Goal: Task Accomplishment & Management: Complete application form

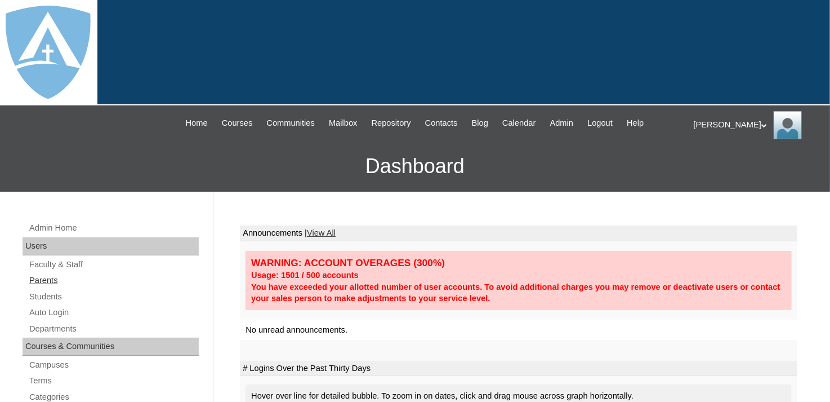
click at [34, 277] on link "Parents" at bounding box center [113, 280] width 171 height 14
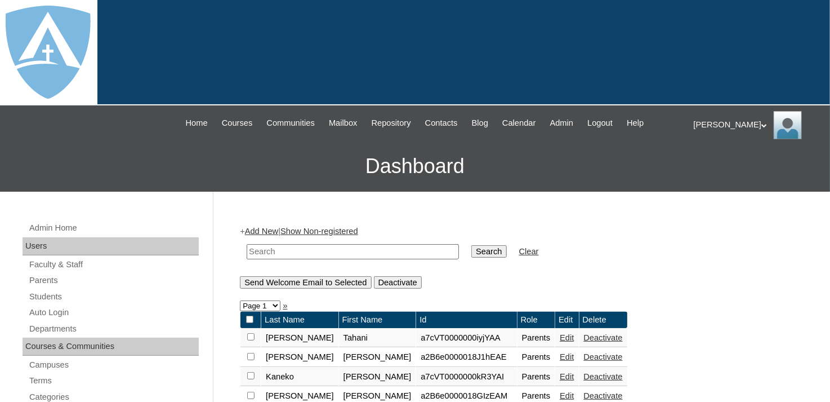
click at [331, 244] on input "text" at bounding box center [353, 251] width 212 height 15
click at [270, 228] on link "Add New" at bounding box center [261, 230] width 33 height 9
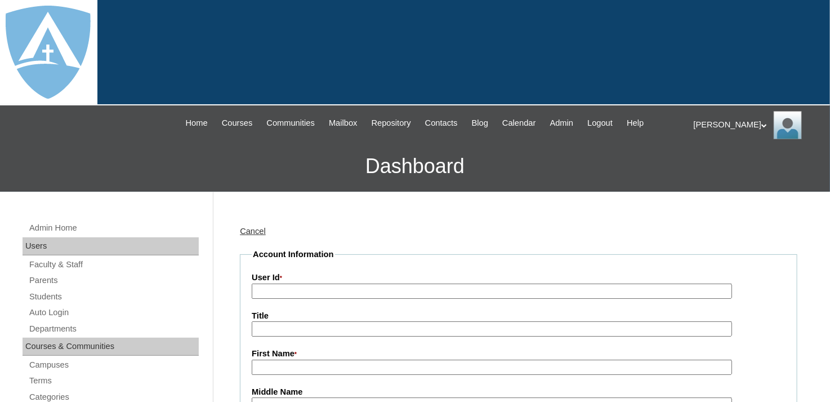
type input "tlambert"
click at [288, 286] on input "User Id *" at bounding box center [492, 290] width 481 height 15
click at [286, 293] on input "User Id *" at bounding box center [492, 290] width 481 height 15
paste input "a2BVT000000sAf72"
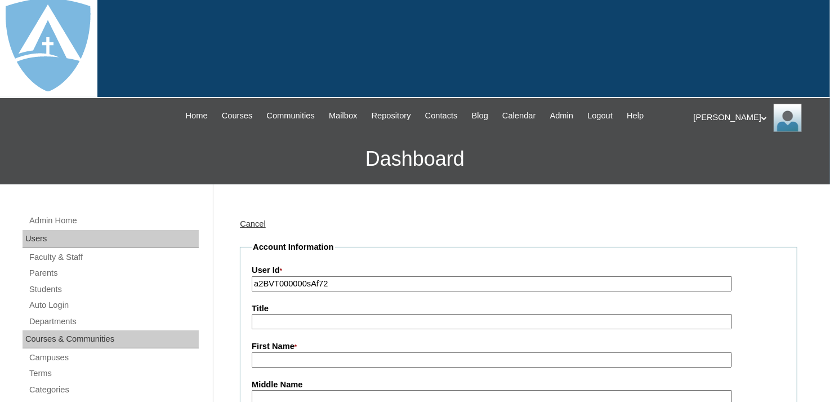
scroll to position [113, 0]
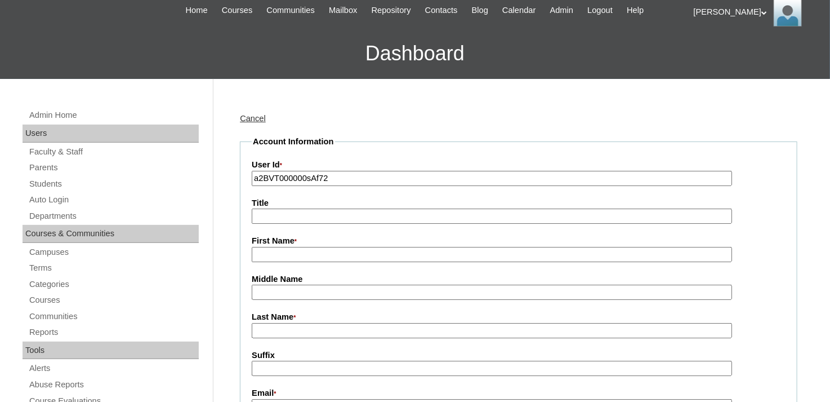
type input "a2BVT000000sAf72"
click at [292, 250] on input "First Name *" at bounding box center [492, 254] width 481 height 15
type input "Stephanie"
type input "[PERSON_NAME]"
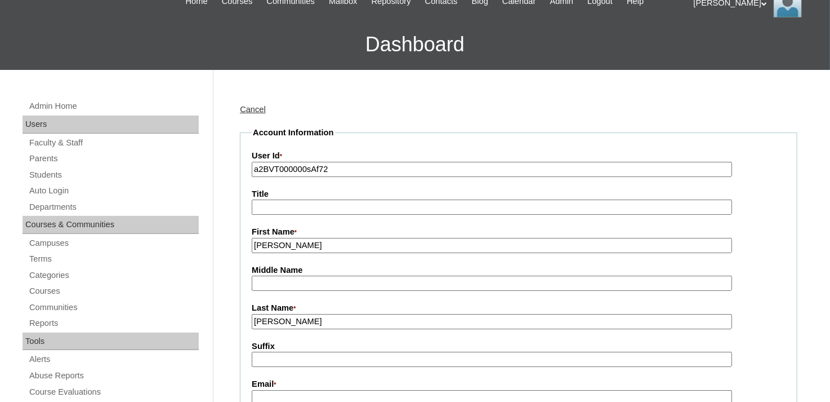
scroll to position [353, 0]
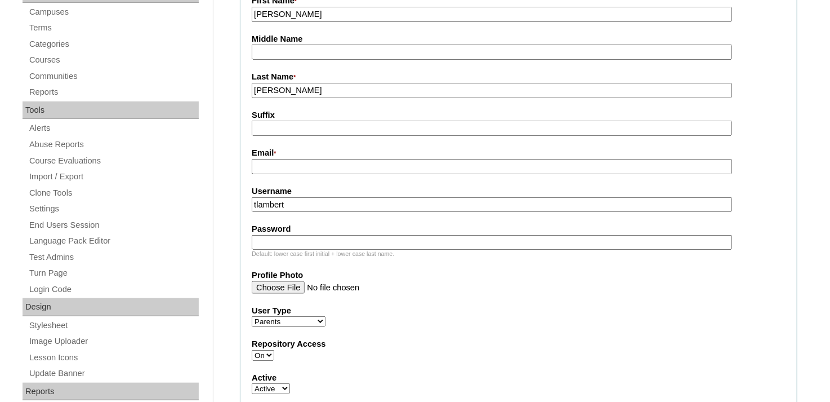
click at [272, 159] on input "Email *" at bounding box center [492, 166] width 481 height 15
paste input "stephanie.duffey1@gmail.com"
type input "stephanie.duffey1@gmail.com"
drag, startPoint x: 299, startPoint y: 201, endPoint x: 245, endPoint y: 203, distance: 54.7
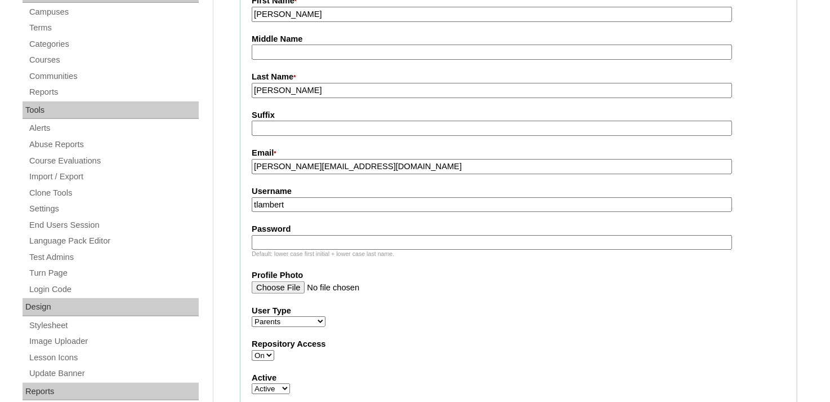
click at [245, 203] on fieldset "Account Information User Id * a2BVT000000sAf72 Title First Name * Stephanie Mid…" at bounding box center [519, 254] width 558 height 717
paste input "stephanie.duffey1@gmail.com"
type input "stephanie.duffey1@gmail.com"
click at [268, 235] on input "Password" at bounding box center [492, 242] width 481 height 15
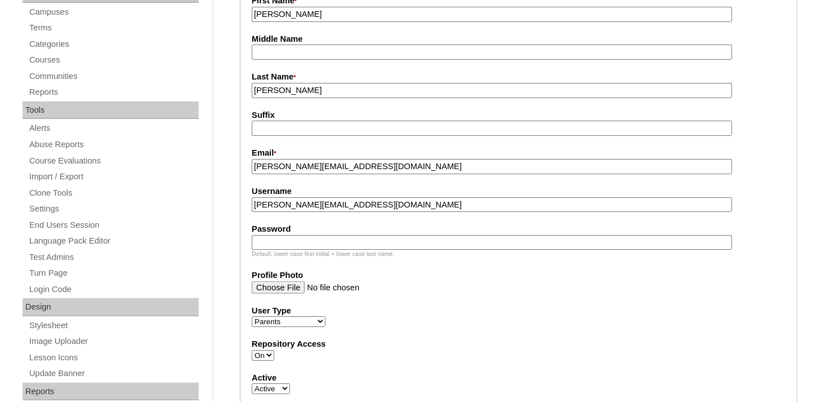
paste input "stephanie.duffey1@gmail.com"
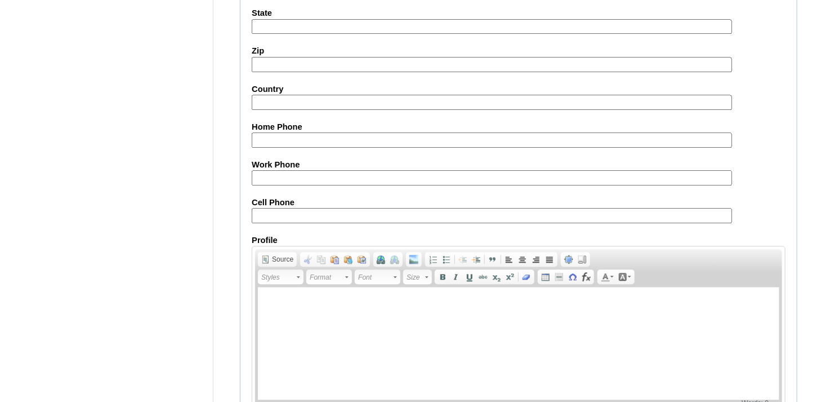
scroll to position [1169, 0]
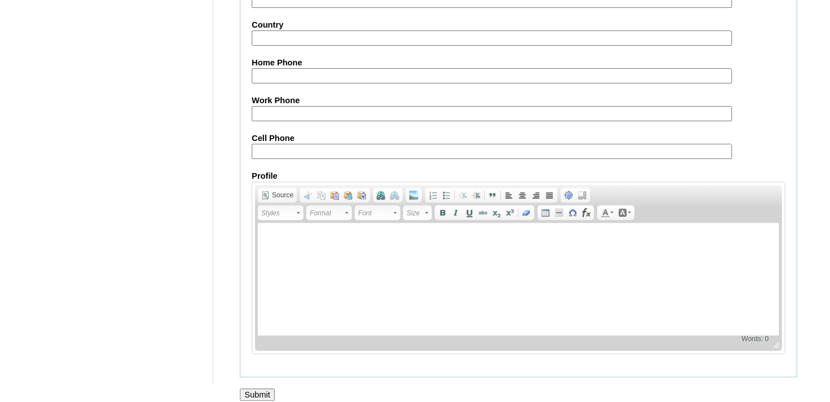
type input "stephanie.duffey1@gmail.com"
click at [266, 388] on input "Submit" at bounding box center [257, 394] width 35 height 12
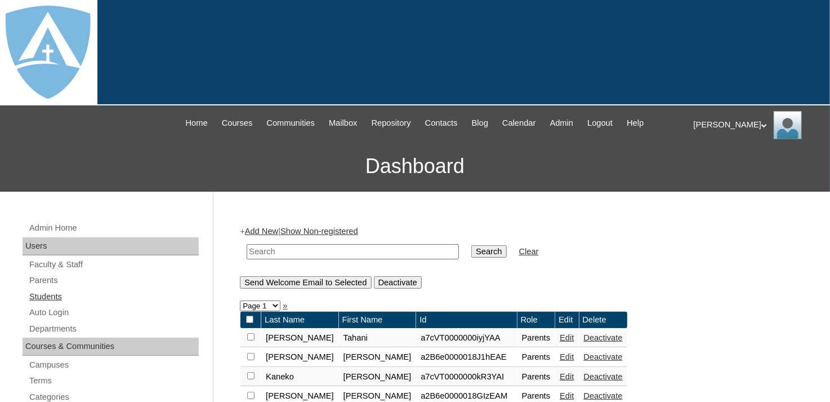
click at [54, 297] on link "Students" at bounding box center [113, 297] width 171 height 14
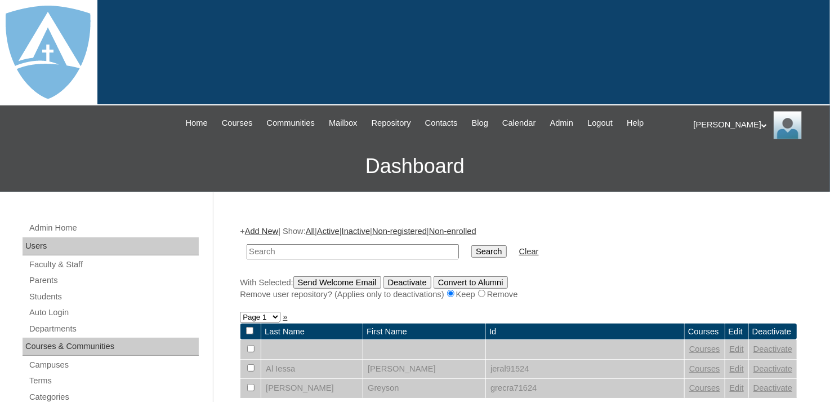
click at [270, 231] on link "Add New" at bounding box center [261, 230] width 33 height 9
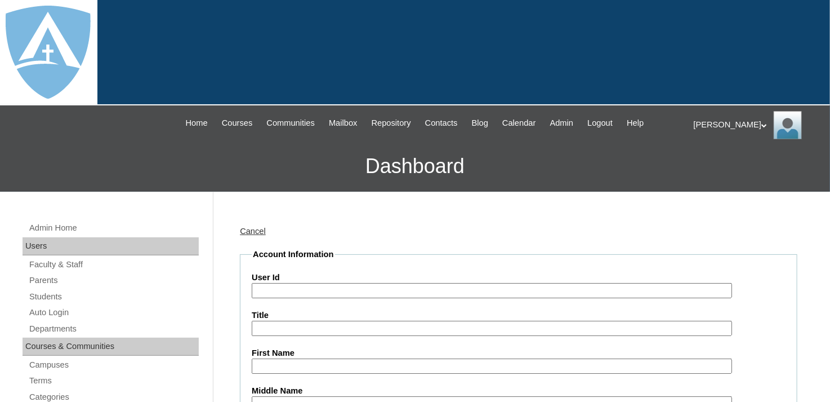
type input "tlambert"
click at [298, 289] on input "User Id" at bounding box center [492, 290] width 481 height 15
click at [298, 288] on input "User Id" at bounding box center [492, 290] width 481 height 15
paste input "a2BVT000000sAf72"
click at [256, 291] on input "a2BVT000000sAf72" at bounding box center [492, 290] width 481 height 15
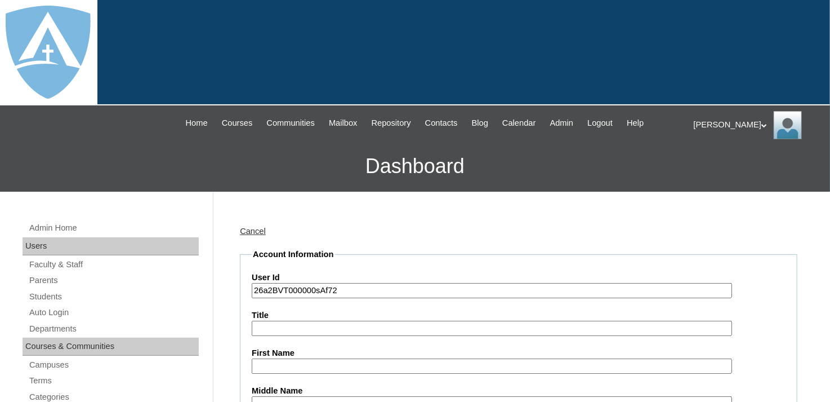
type input "26a2BVT000000sAf72"
click at [270, 361] on input "First Name" at bounding box center [492, 365] width 481 height 15
type input "Trinity"
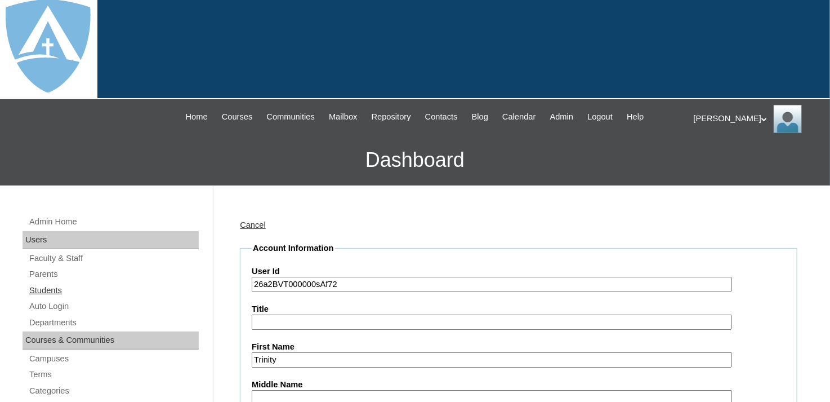
scroll to position [237, 0]
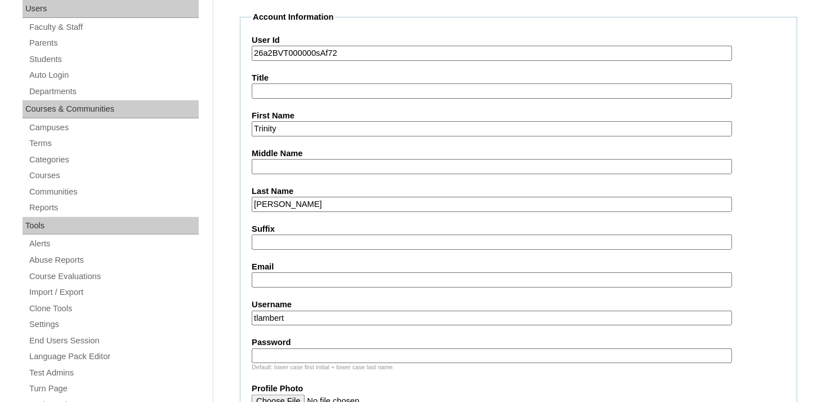
type input "Duffey"
click at [259, 275] on input "Email" at bounding box center [492, 279] width 481 height 15
paste input "trinity.duffey@enlightiumstudent.com"
type input "trinity.duffey@enlightiumstudent.com"
drag, startPoint x: 290, startPoint y: 314, endPoint x: 242, endPoint y: 320, distance: 48.3
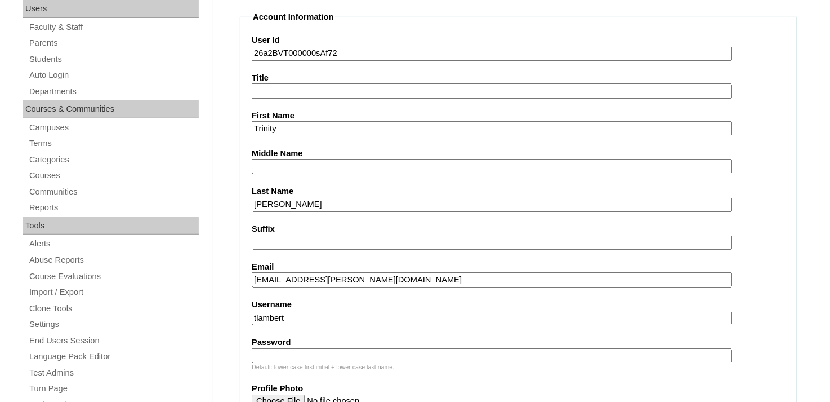
paste input "rinity.duffey@enlightiumstudent.com"
type input "trinity.duffey@enlightiumstudent.com"
click at [270, 348] on input "Password" at bounding box center [492, 355] width 481 height 15
paste input "trinity.duffey@enlightiumstudent.com"
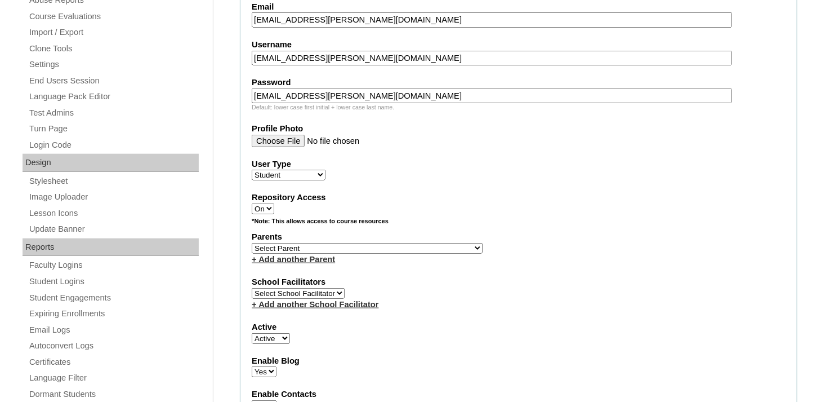
scroll to position [519, 0]
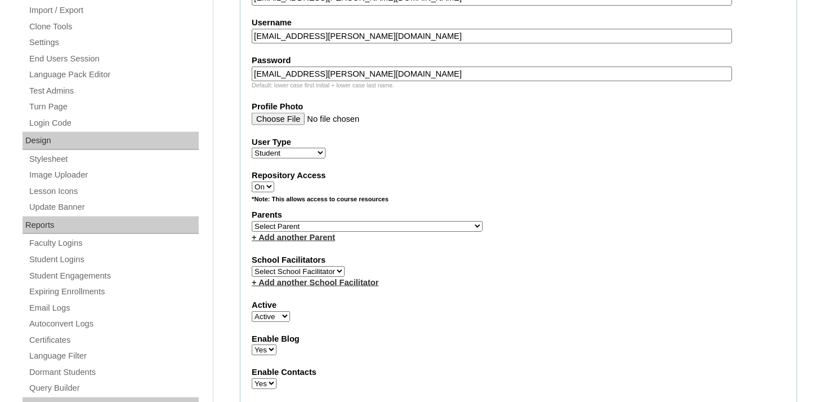
type input "trinity.duffey@enlightiumstudent.com"
click at [366, 223] on select "Select Parent Abbas, Tahani Garcia, Rosa Kaneko, Chad Labourdette, Jessica Nich…" at bounding box center [367, 226] width 231 height 11
select select "101633"
click at [252, 221] on select "Select Parent Abbas, Tahani Garcia, Rosa Kaneko, Chad Labourdette, Jessica Nich…" at bounding box center [367, 226] width 231 height 11
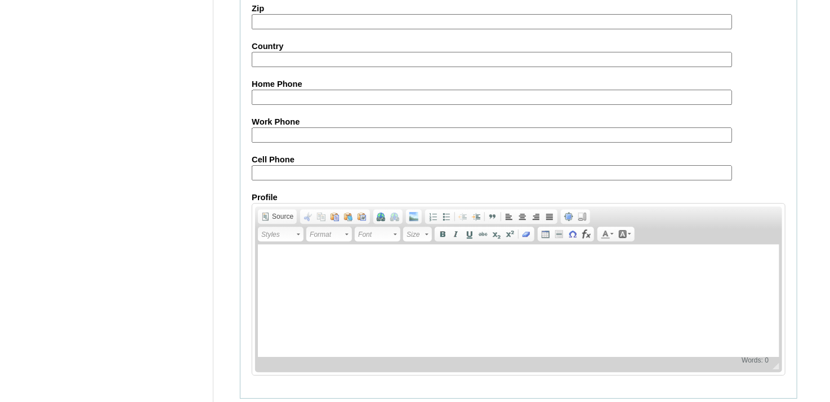
scroll to position [1361, 0]
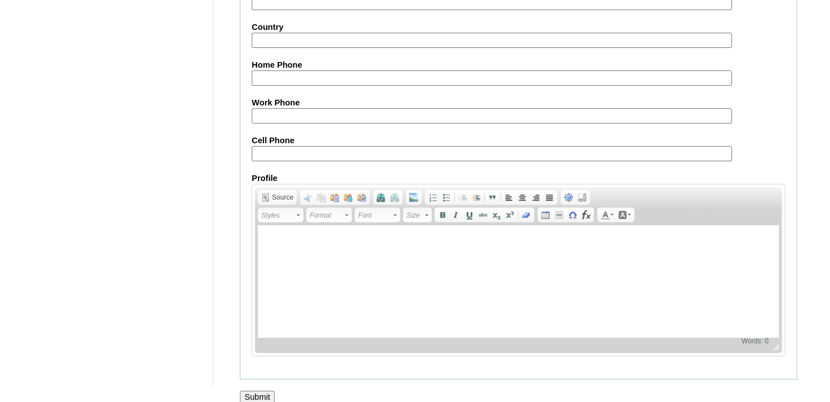
click at [260, 390] on input "Submit" at bounding box center [257, 396] width 35 height 12
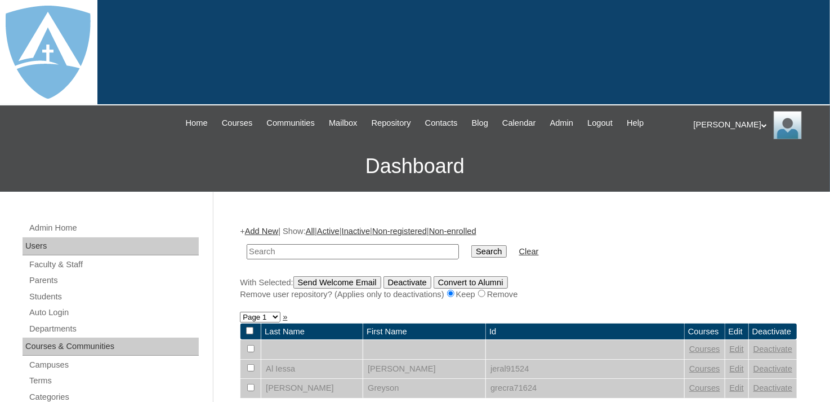
click at [273, 248] on input "text" at bounding box center [353, 251] width 212 height 15
type input "[PERSON_NAME]"
drag, startPoint x: 436, startPoint y: 252, endPoint x: 430, endPoint y: 251, distance: 6.2
click at [472, 252] on input "Search" at bounding box center [489, 251] width 35 height 12
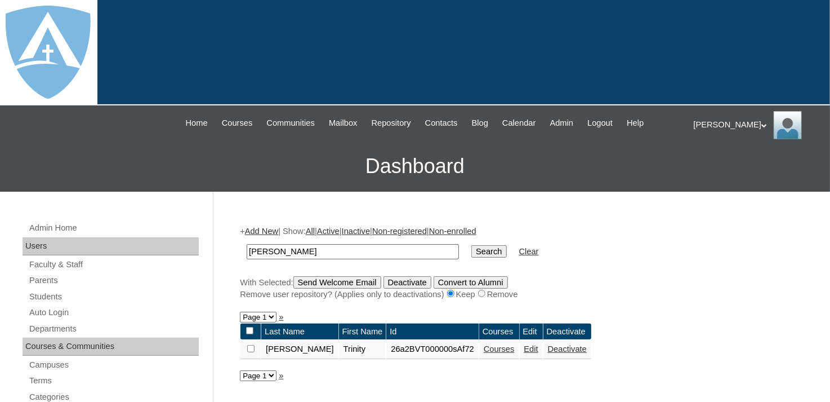
click at [484, 347] on link "Courses" at bounding box center [499, 348] width 31 height 9
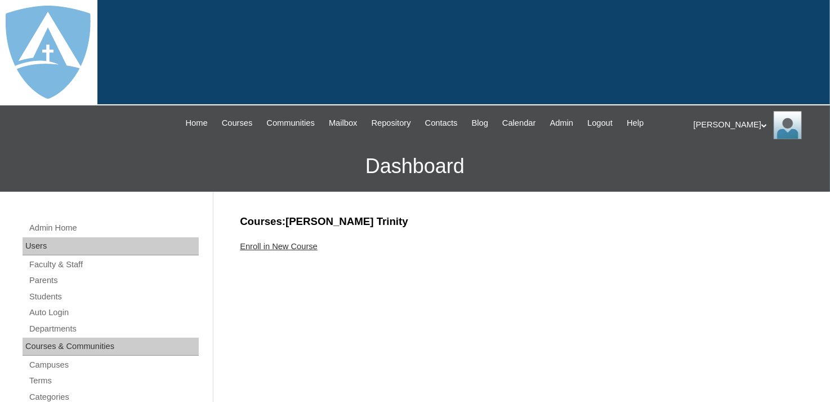
click at [282, 247] on link "Enroll in New Course" at bounding box center [279, 246] width 78 height 9
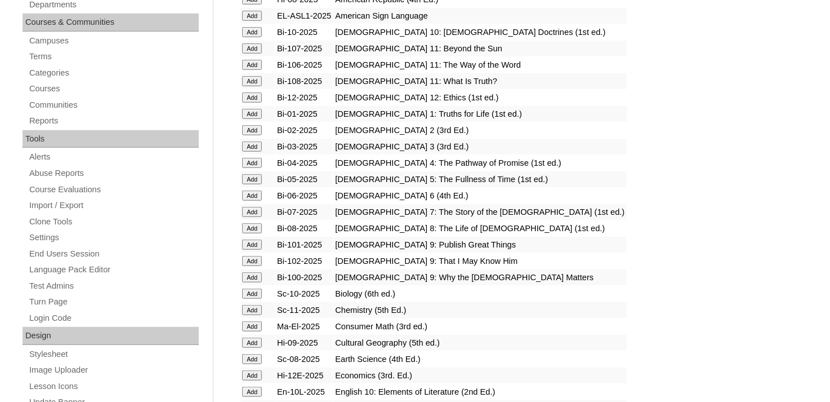
scroll to position [338, 0]
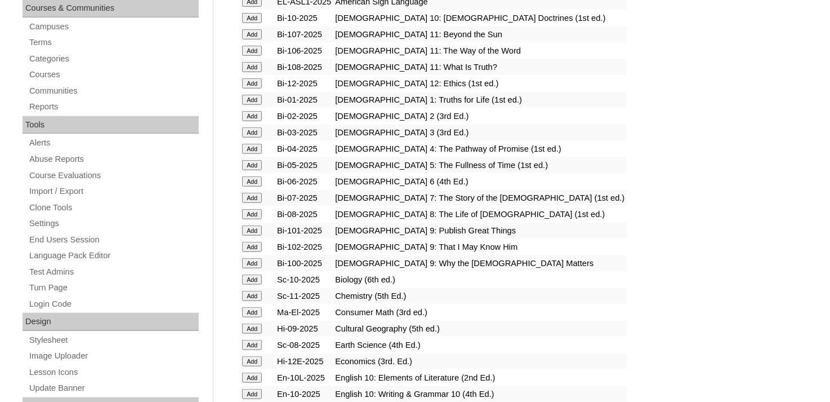
click at [248, 194] on input "Add" at bounding box center [252, 198] width 20 height 10
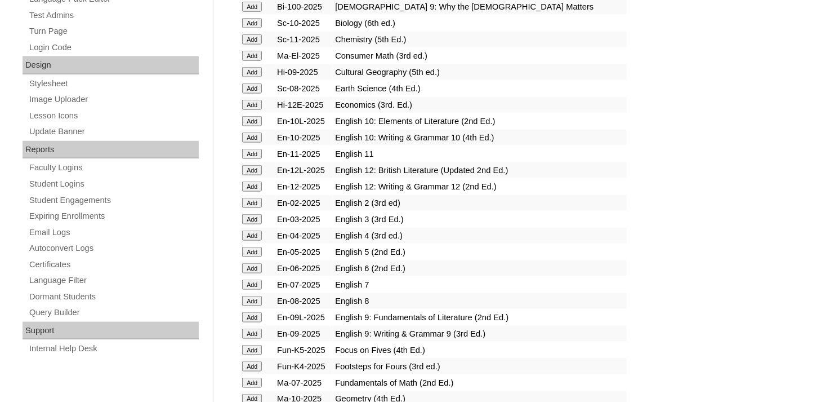
scroll to position [620, 0]
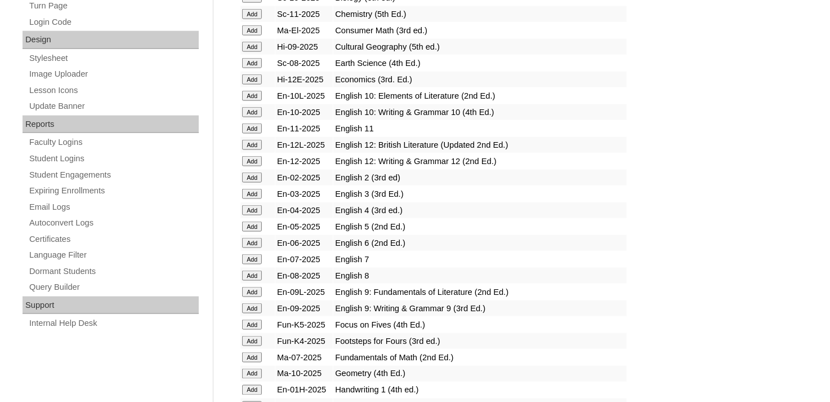
click at [254, 254] on input "Add" at bounding box center [252, 259] width 20 height 10
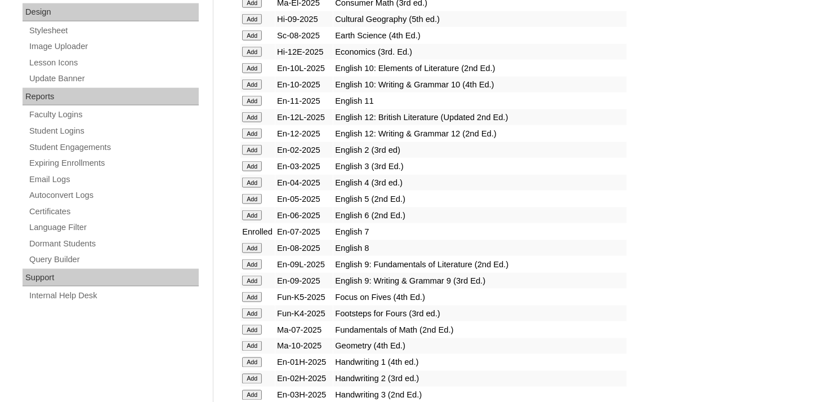
scroll to position [676, 0]
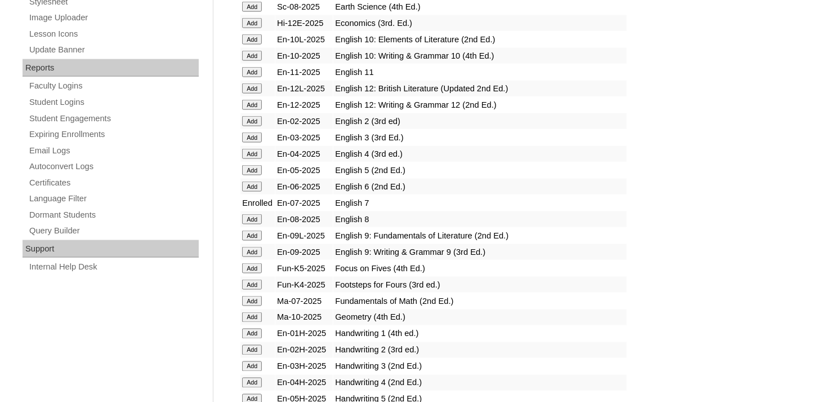
click at [258, 296] on input "Add" at bounding box center [252, 301] width 20 height 10
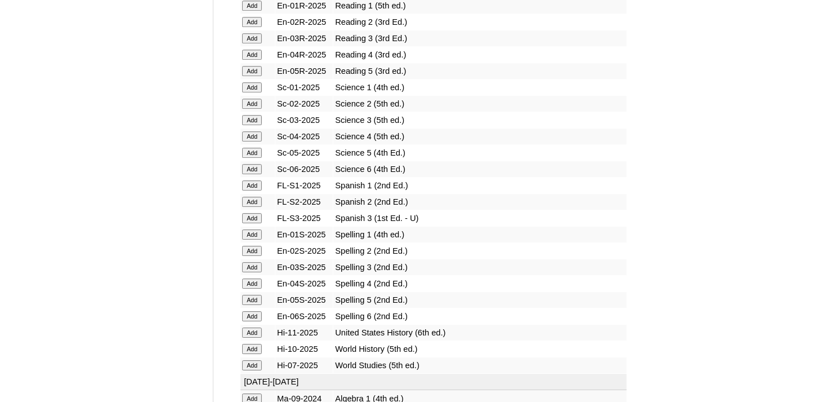
scroll to position [1465, 0]
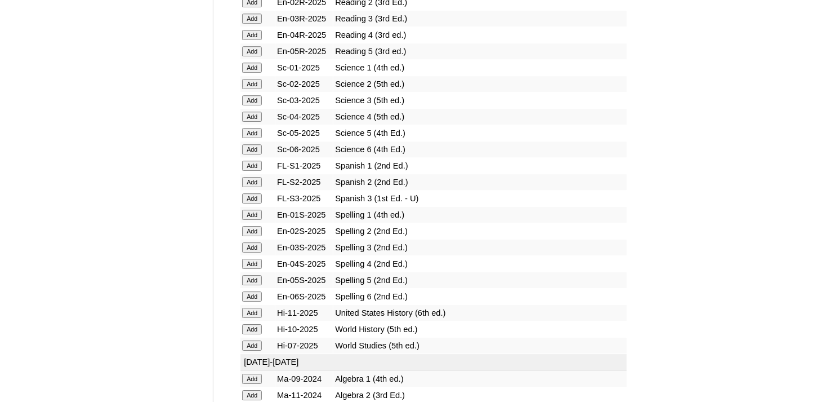
click at [254, 340] on input "Add" at bounding box center [252, 345] width 20 height 10
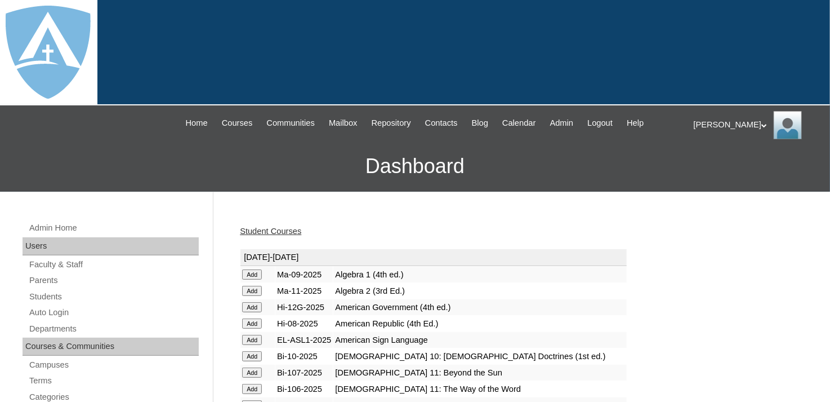
click at [266, 232] on link "Student Courses" at bounding box center [270, 230] width 61 height 9
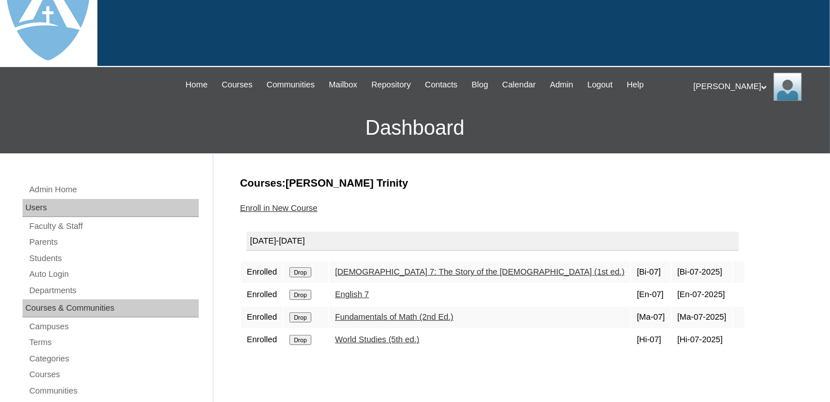
scroll to position [56, 0]
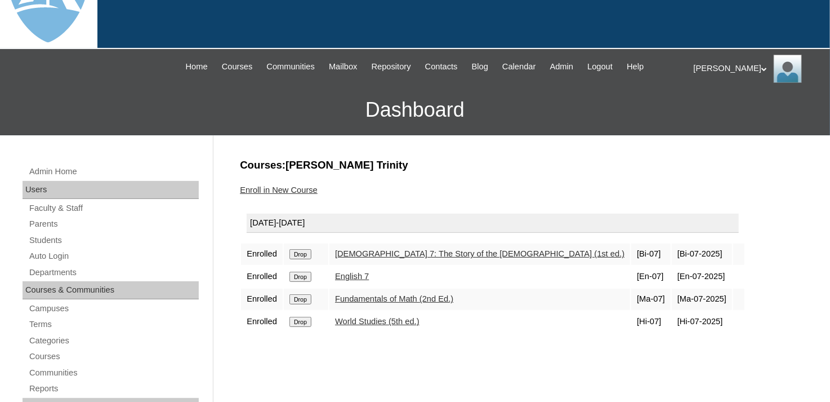
click at [301, 190] on link "Enroll in New Course" at bounding box center [279, 189] width 78 height 9
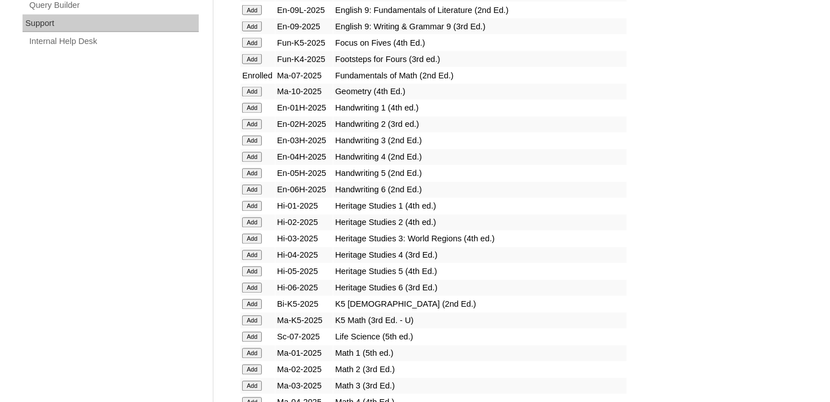
scroll to position [958, 0]
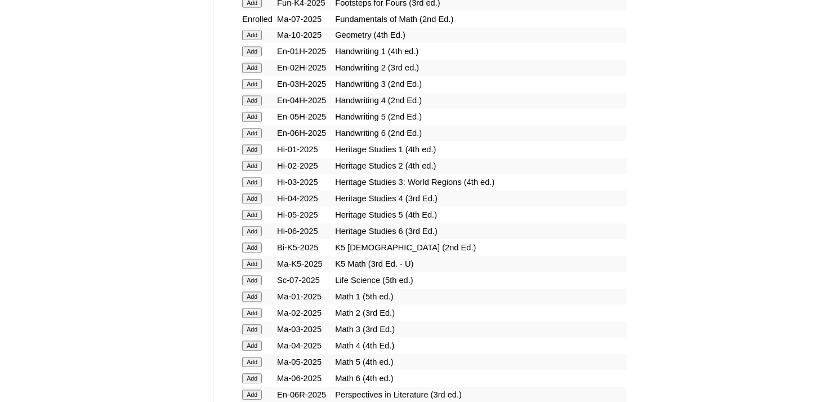
click at [261, 275] on input "Add" at bounding box center [252, 280] width 20 height 10
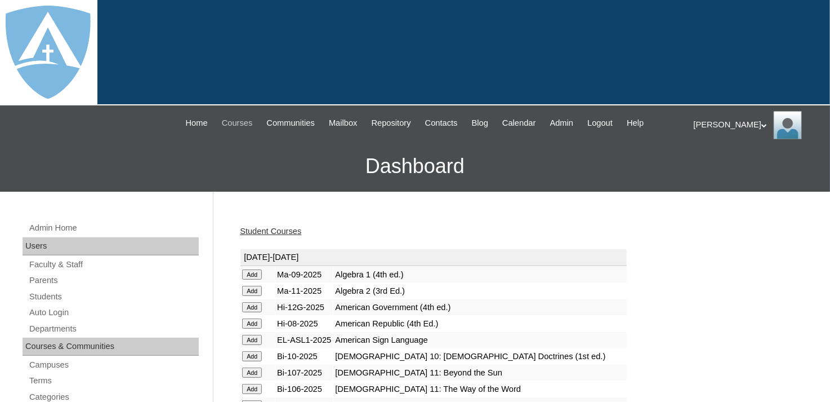
click at [232, 121] on span "Courses" at bounding box center [237, 123] width 31 height 13
